Goal: Task Accomplishment & Management: Manage account settings

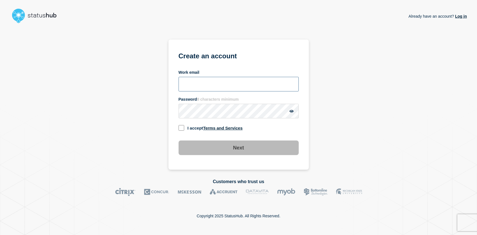
click at [208, 82] on input "Work email" at bounding box center [238, 84] width 120 height 15
type input "mnguyen@chewy.com"
click at [292, 110] on icon "button" at bounding box center [291, 111] width 4 height 4
click at [291, 109] on icon "button" at bounding box center [291, 111] width 5 height 4
click at [181, 126] on input "checkbox" at bounding box center [181, 128] width 6 height 6
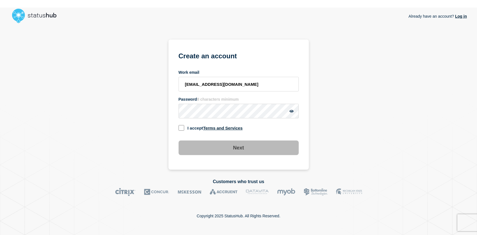
checkbox input "true"
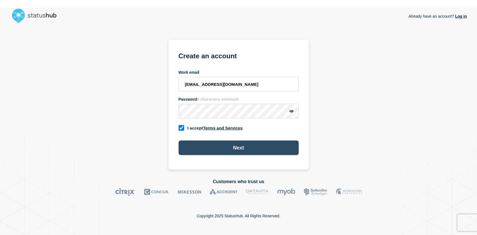
click at [239, 145] on button "Next" at bounding box center [238, 148] width 120 height 15
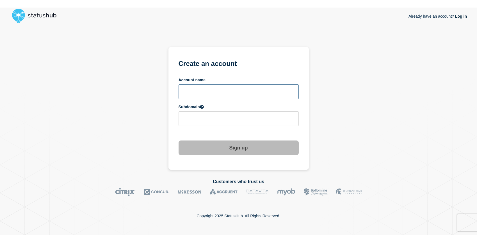
click at [236, 90] on input "text" at bounding box center [238, 91] width 120 height 15
type input "Chewy"
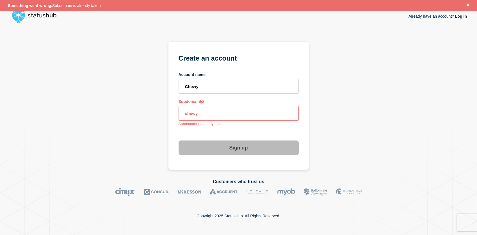
click at [220, 112] on input "chewy" at bounding box center [238, 113] width 120 height 15
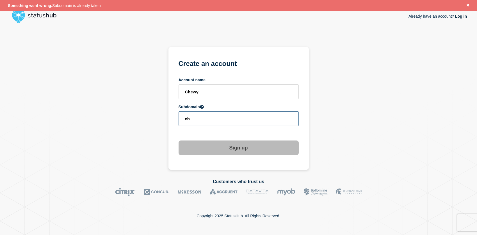
type input "c"
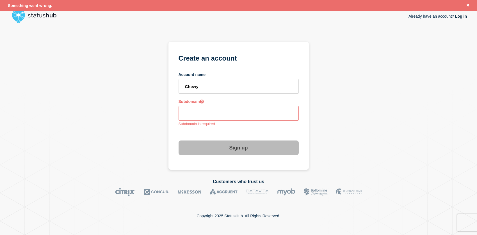
click at [201, 100] on icon at bounding box center [202, 102] width 4 height 4
click at [203, 100] on icon at bounding box center [202, 102] width 4 height 4
click at [201, 110] on input "text" at bounding box center [238, 113] width 120 height 15
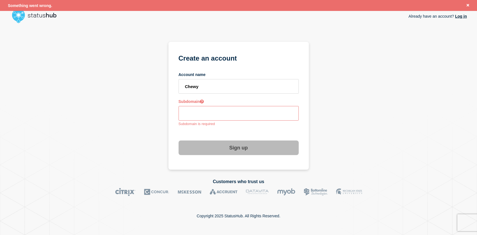
click at [201, 110] on input "text" at bounding box center [238, 113] width 120 height 15
click at [208, 86] on input "Chewy" at bounding box center [238, 86] width 120 height 15
click at [196, 114] on input "chewy" at bounding box center [238, 113] width 120 height 15
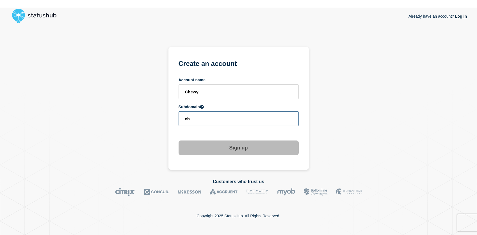
type input "c"
type input "eds"
click at [230, 117] on input "eds" at bounding box center [238, 118] width 120 height 15
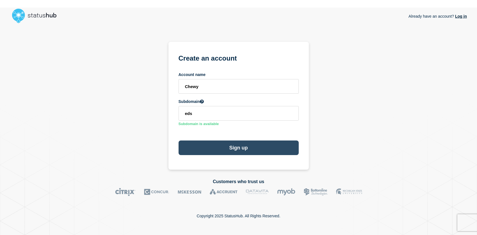
click at [237, 146] on button "Sign up" at bounding box center [238, 148] width 120 height 15
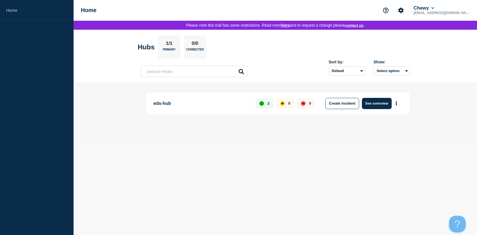
click at [324, 177] on body "Home Home Chewy [EMAIL_ADDRESS][DOMAIN_NAME] Please note this trial has some re…" at bounding box center [238, 117] width 477 height 235
click at [434, 8] on icon at bounding box center [432, 7] width 3 height 3
click at [447, 57] on link "User settings" at bounding box center [454, 54] width 25 height 5
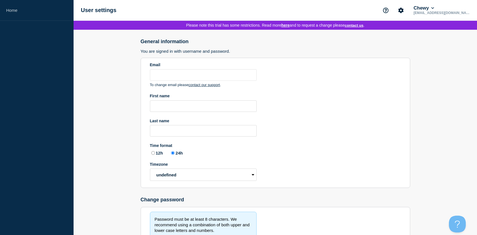
type input "mnguyen@chewy.com"
radio input "true"
select select "hub"
click at [403, 8] on icon "Account settings" at bounding box center [401, 11] width 6 height 6
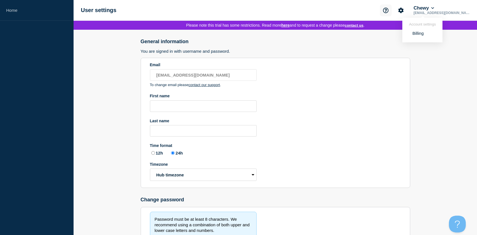
click at [391, 13] on button "Support" at bounding box center [386, 10] width 12 height 12
click at [434, 10] on icon at bounding box center [432, 7] width 3 height 3
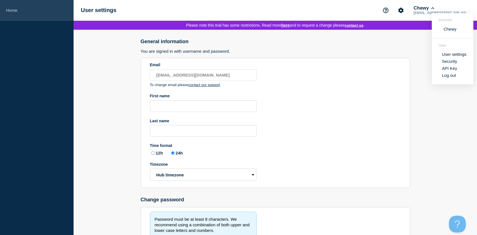
click at [14, 10] on link "Home" at bounding box center [36, 10] width 73 height 21
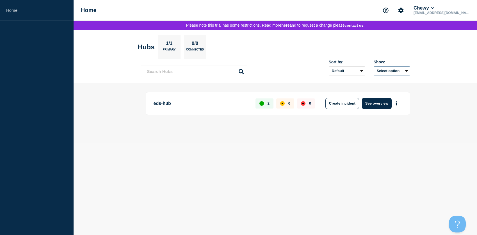
click at [409, 73] on button "Select option" at bounding box center [391, 70] width 36 height 9
click at [409, 73] on button "Select option All Open incidents Hubs" at bounding box center [391, 70] width 36 height 9
click at [168, 49] on p "Primary" at bounding box center [169, 51] width 13 height 6
click at [457, 14] on p "mnguyen@chewy.com" at bounding box center [441, 13] width 58 height 4
click at [434, 8] on icon at bounding box center [432, 7] width 3 height 3
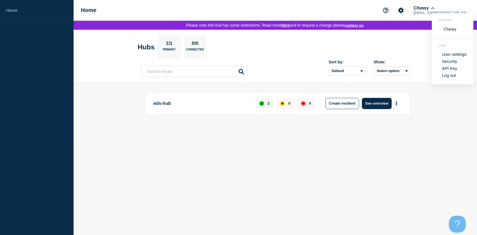
click at [167, 52] on p "Primary" at bounding box center [169, 51] width 13 height 6
click at [168, 47] on p "1/1" at bounding box center [169, 44] width 11 height 7
click at [406, 73] on button "Select option" at bounding box center [391, 70] width 36 height 9
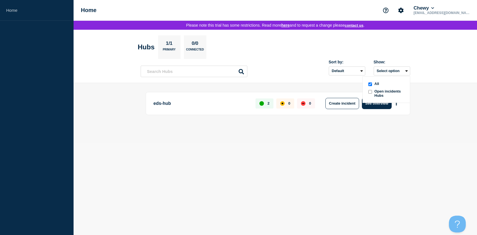
click at [417, 70] on header "Hubs 1/1 Primary 0/0 Connected Sort by: Default Last added Last updated Most ac…" at bounding box center [274, 56] width 403 height 53
click at [435, 11] on button "Chewy" at bounding box center [423, 8] width 23 height 6
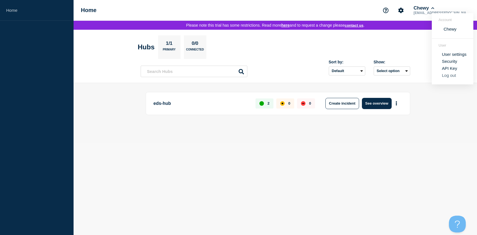
click at [450, 78] on button "Log out" at bounding box center [449, 75] width 14 height 5
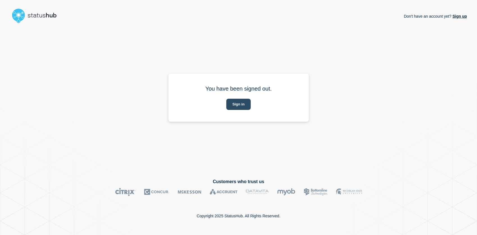
click at [238, 103] on button "Sign in" at bounding box center [238, 104] width 24 height 11
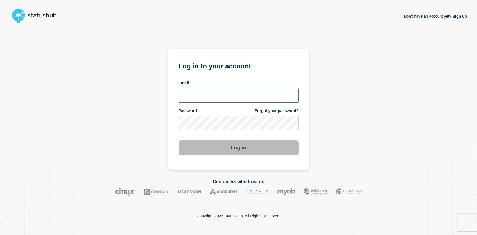
click at [228, 94] on input "email input" at bounding box center [238, 95] width 120 height 15
type input "mnguyen@chewy.com"
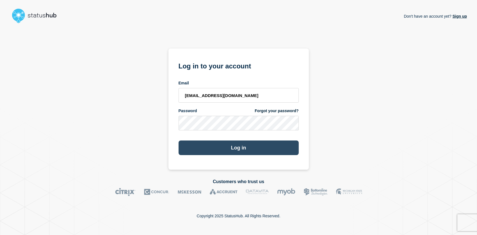
click at [240, 147] on button "Log in" at bounding box center [238, 148] width 120 height 15
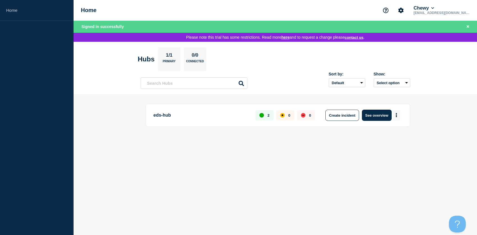
click at [396, 118] on icon "More actions" at bounding box center [396, 115] width 1 height 4
click at [265, 28] on span "Please note you have been redirected to your specific account sign in page so y…" at bounding box center [236, 26] width 311 height 4
click at [467, 27] on icon "Close banner" at bounding box center [467, 26] width 3 height 3
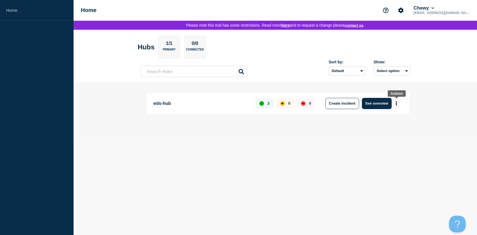
click at [396, 105] on icon "More actions" at bounding box center [396, 103] width 1 height 4
click at [321, 146] on body "Home Home Chewy mnguyen@chewy.com Please note this trial has some restrictions.…" at bounding box center [238, 117] width 477 height 235
click at [403, 12] on icon "Account settings" at bounding box center [400, 10] width 5 height 5
click at [435, 11] on button "Chewy" at bounding box center [423, 8] width 23 height 6
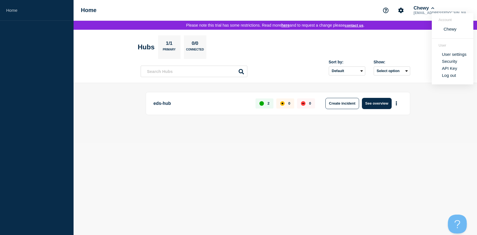
click at [461, 229] on div at bounding box center [455, 222] width 17 height 17
click at [448, 78] on button "Log out" at bounding box center [449, 75] width 14 height 5
